Goal: Check status: Check status

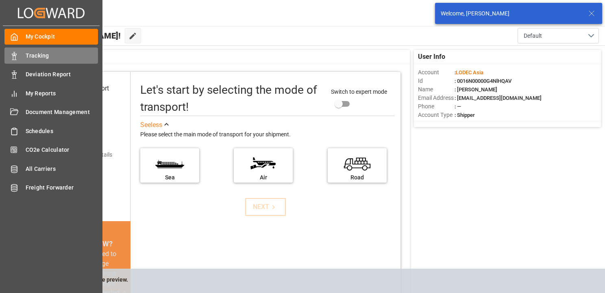
click at [11, 52] on icon at bounding box center [14, 56] width 8 height 8
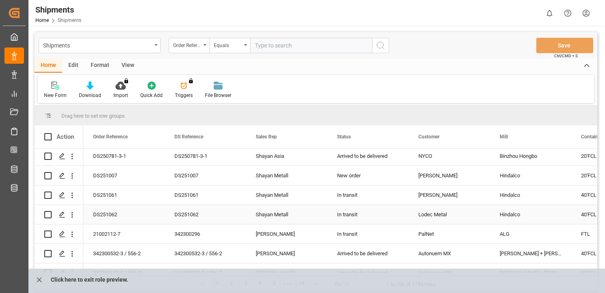
scroll to position [528, 0]
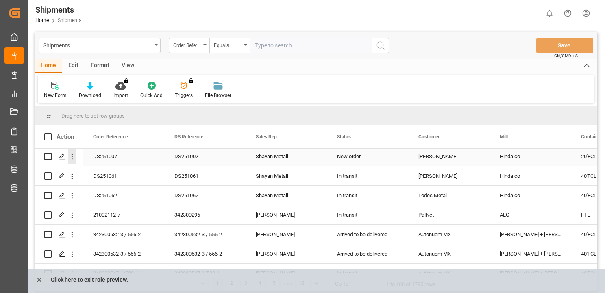
click at [69, 155] on icon "open menu" at bounding box center [72, 157] width 9 height 9
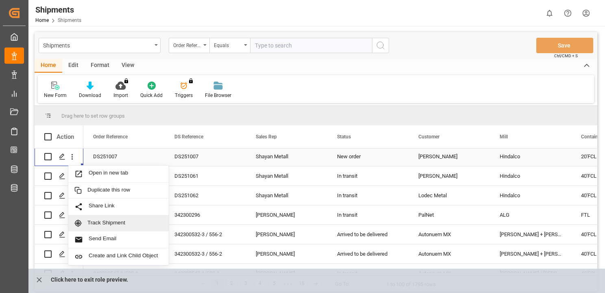
click at [115, 221] on span "Track Shipment" at bounding box center [124, 223] width 75 height 7
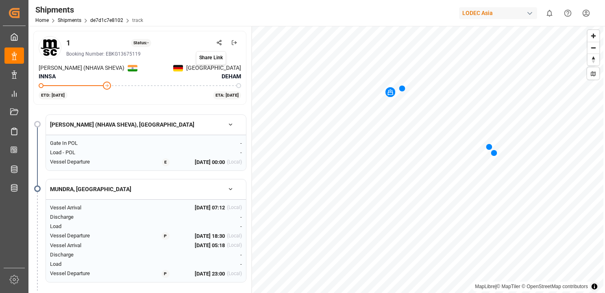
click at [221, 40] on icon at bounding box center [219, 43] width 6 height 6
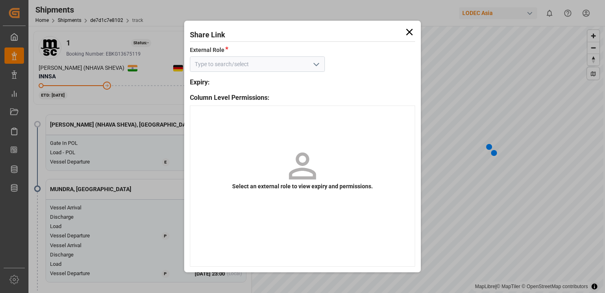
click at [318, 63] on icon "open menu" at bounding box center [316, 65] width 10 height 10
click at [283, 83] on div "Default tracking role - shipment" at bounding box center [257, 82] width 134 height 18
type input "Default tracking role - shipment"
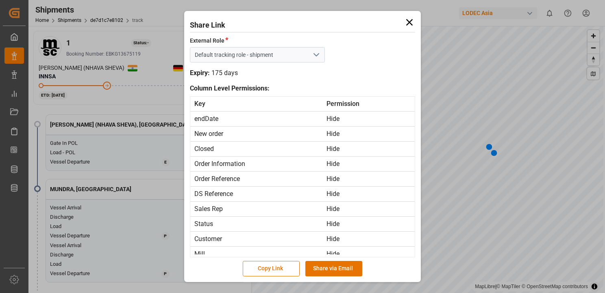
click at [409, 22] on icon at bounding box center [409, 22] width 7 height 7
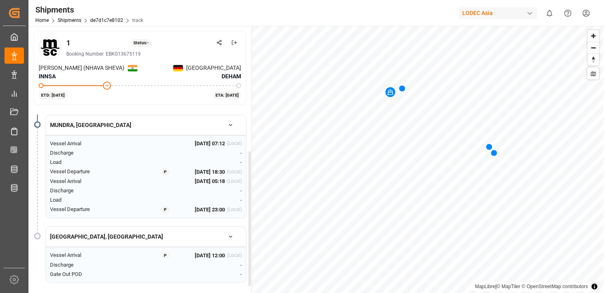
scroll to position [24, 0]
